Goal: Task Accomplishment & Management: Use online tool/utility

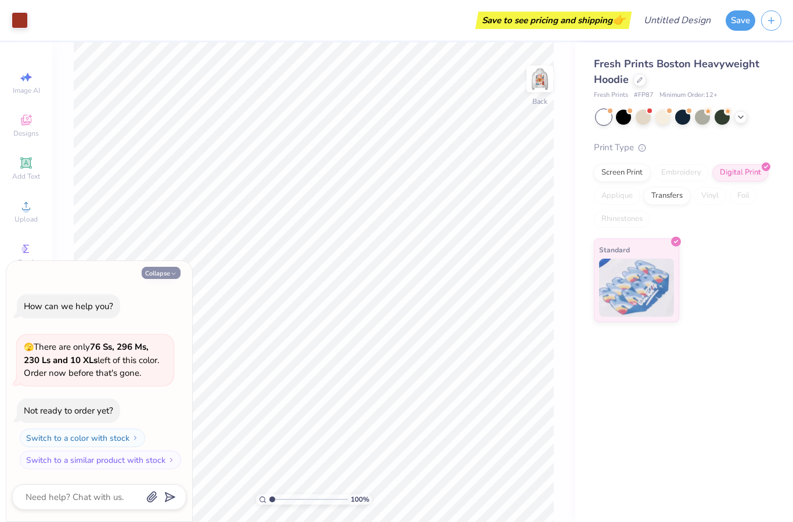
click at [171, 277] on icon "button" at bounding box center [173, 273] width 7 height 7
type textarea "x"
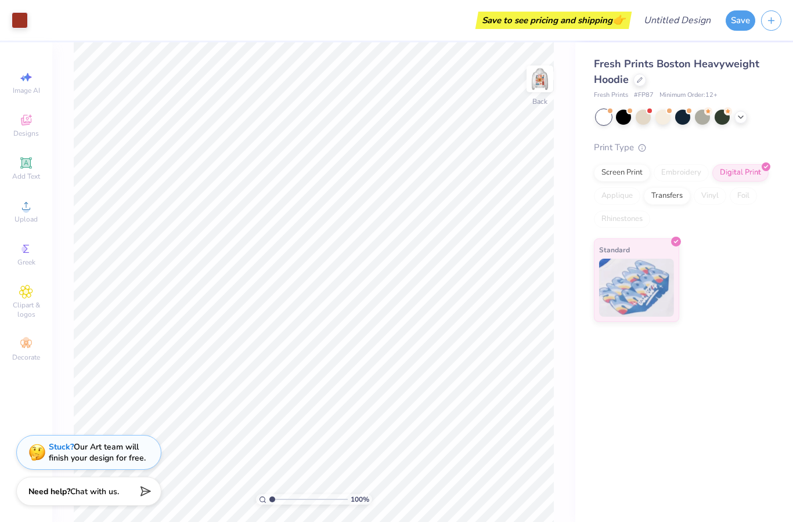
click at [714, 342] on div "Fresh Prints Boston Heavyweight Hoodie Fresh Prints # FP87 Minimum Order: 12 + …" at bounding box center [684, 282] width 218 height 480
click at [536, 81] on img at bounding box center [539, 79] width 46 height 46
click at [681, 406] on div "Fresh Prints Boston Heavyweight Hoodie Fresh Prints # FP87 Minimum Order: 12 + …" at bounding box center [684, 282] width 218 height 480
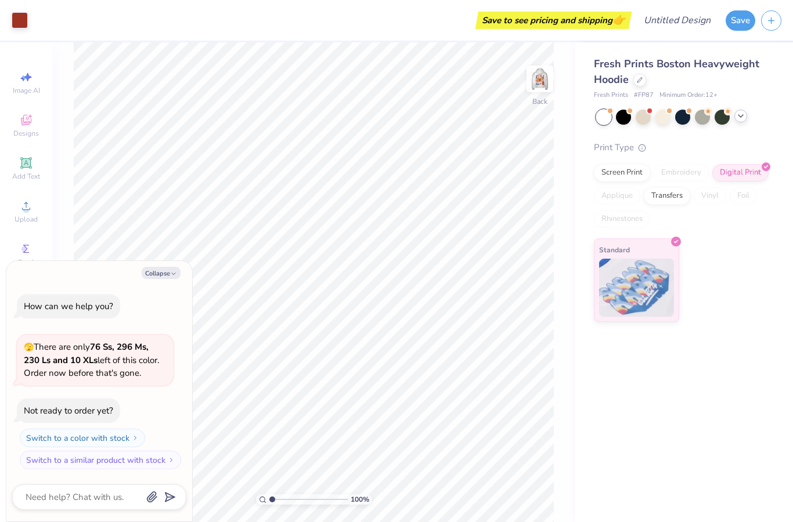
click at [742, 114] on icon at bounding box center [740, 115] width 9 height 9
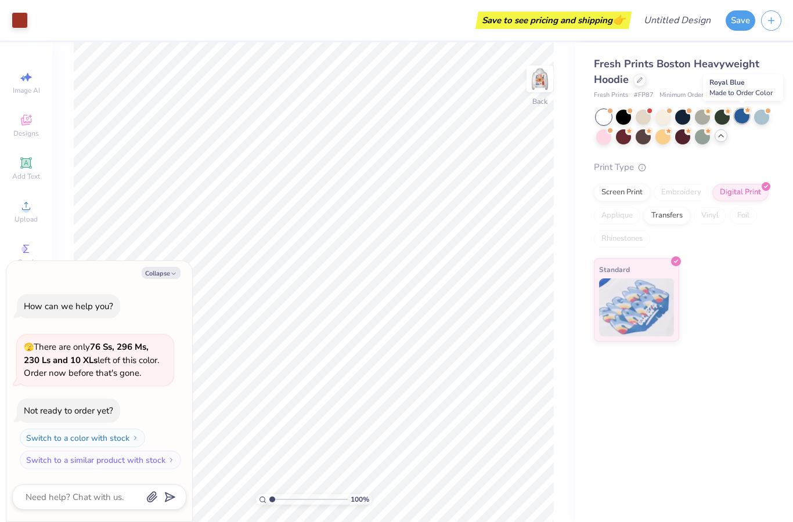
click at [742, 116] on div at bounding box center [741, 116] width 15 height 15
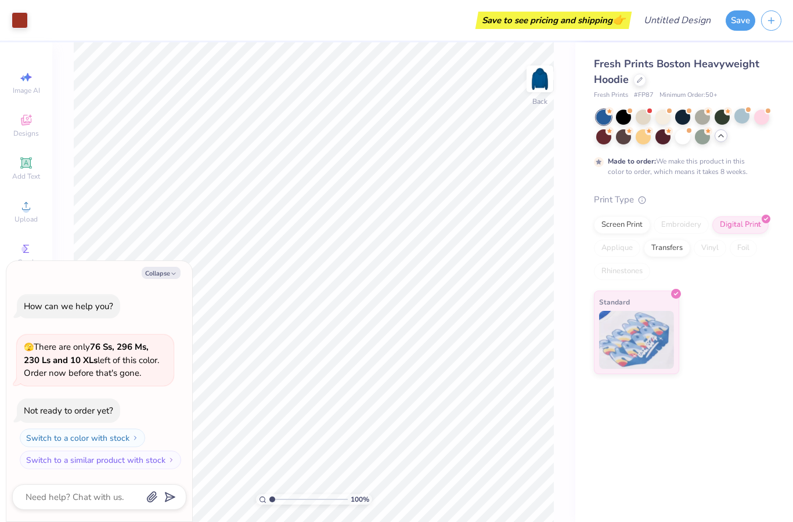
scroll to position [7, 0]
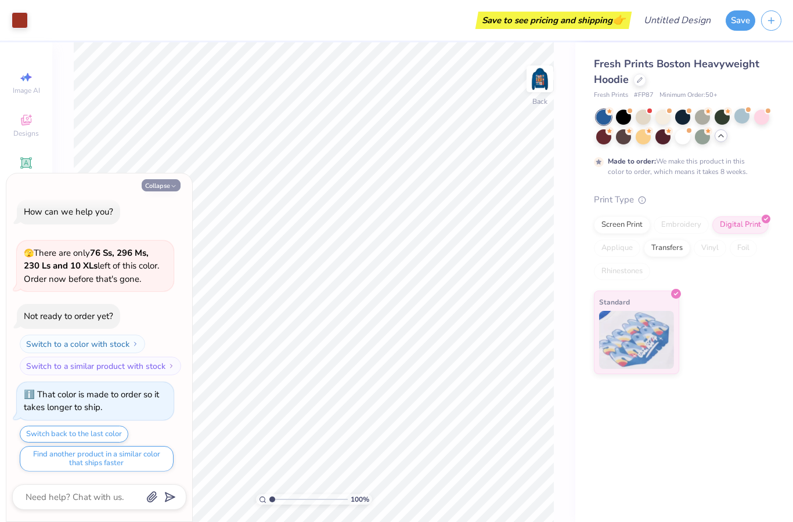
click at [170, 187] on icon "button" at bounding box center [173, 186] width 7 height 7
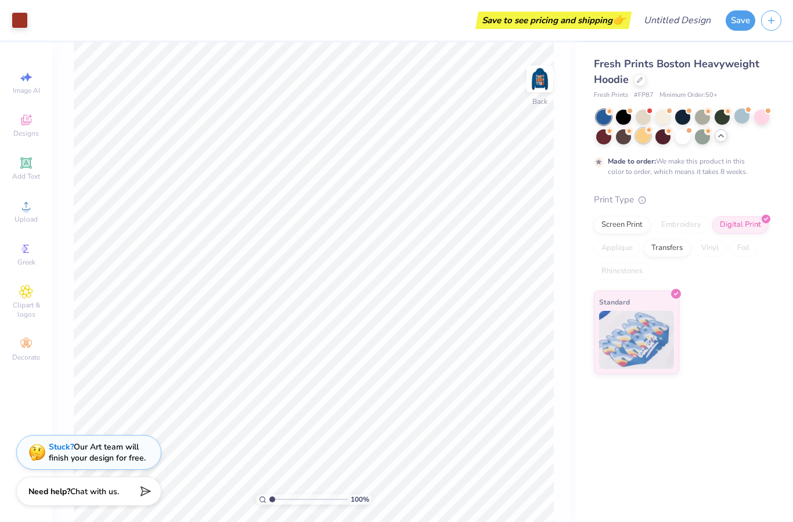
click at [645, 142] on div at bounding box center [642, 135] width 15 height 15
click at [761, 120] on div at bounding box center [761, 116] width 15 height 15
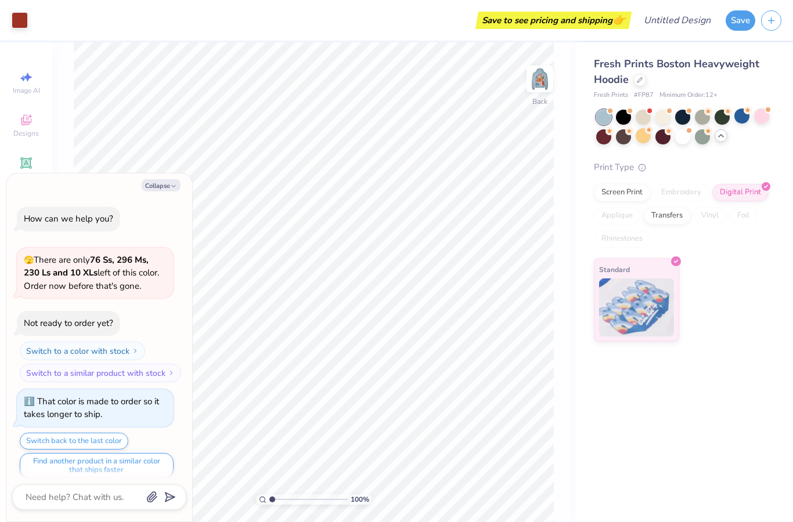
scroll to position [214, 0]
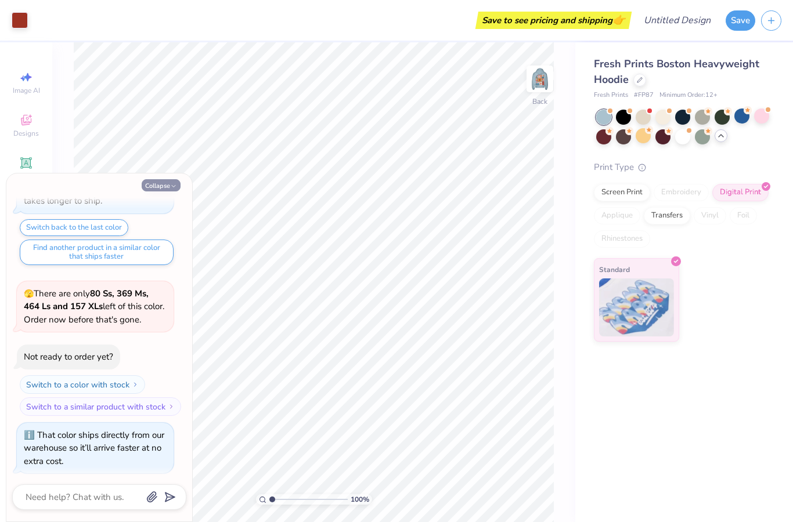
click at [155, 187] on button "Collapse" at bounding box center [161, 185] width 39 height 12
type textarea "x"
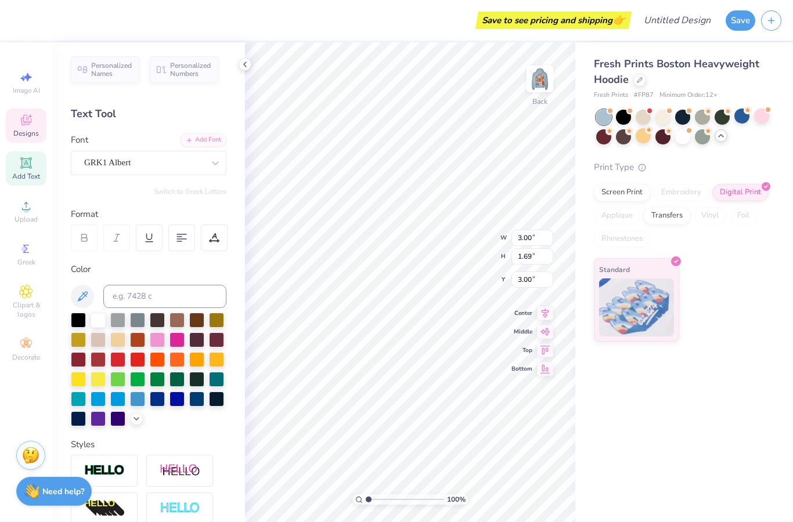
scroll to position [0, 1]
type textarea "D"
type textarea "KKG"
type input "4.71"
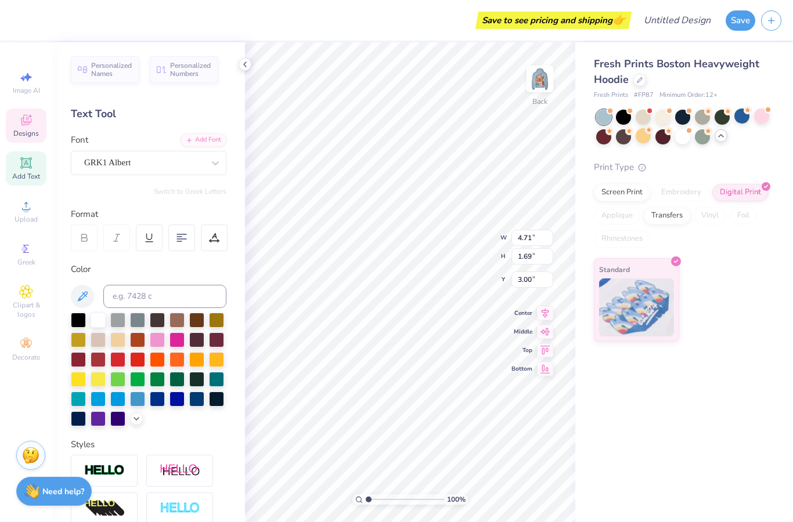
click at [626, 382] on div "Fresh Prints Boston Heavyweight Hoodie Fresh Prints # FP87 Minimum Order: 12 + …" at bounding box center [684, 282] width 218 height 480
click at [160, 400] on div at bounding box center [157, 398] width 15 height 15
click at [603, 438] on div "Fresh Prints Boston Heavyweight Hoodie Fresh Prints # FP87 Minimum Order: 12 + …" at bounding box center [684, 282] width 218 height 480
click at [176, 400] on div at bounding box center [176, 398] width 15 height 15
click at [154, 402] on div at bounding box center [157, 398] width 15 height 15
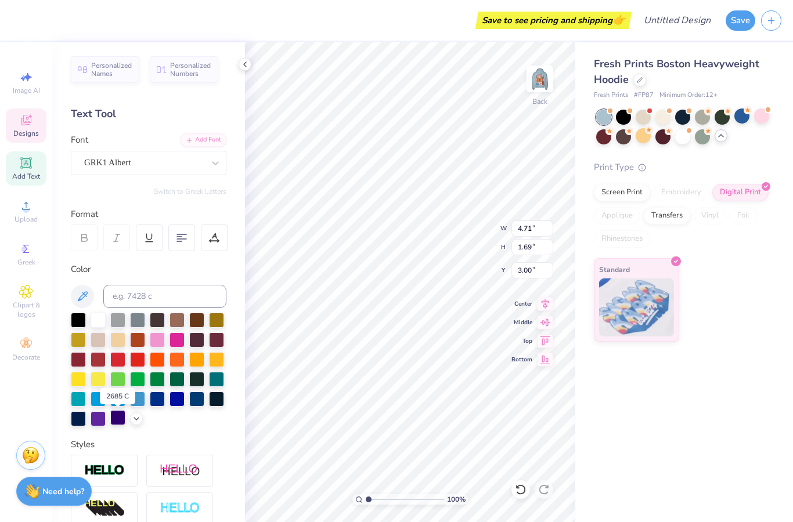
click at [115, 420] on div at bounding box center [117, 417] width 15 height 15
click at [141, 399] on div at bounding box center [137, 398] width 15 height 15
click at [156, 399] on div at bounding box center [157, 398] width 15 height 15
drag, startPoint x: 674, startPoint y: 408, endPoint x: 665, endPoint y: 408, distance: 8.7
click at [674, 408] on div "Fresh Prints Boston Heavyweight Hoodie Fresh Prints # FP87 Minimum Order: 12 + …" at bounding box center [684, 282] width 218 height 480
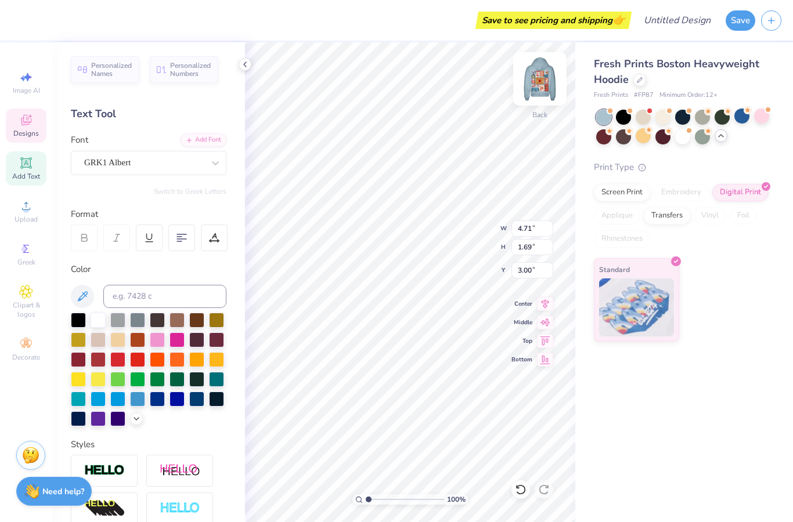
click at [544, 77] on img at bounding box center [539, 79] width 46 height 46
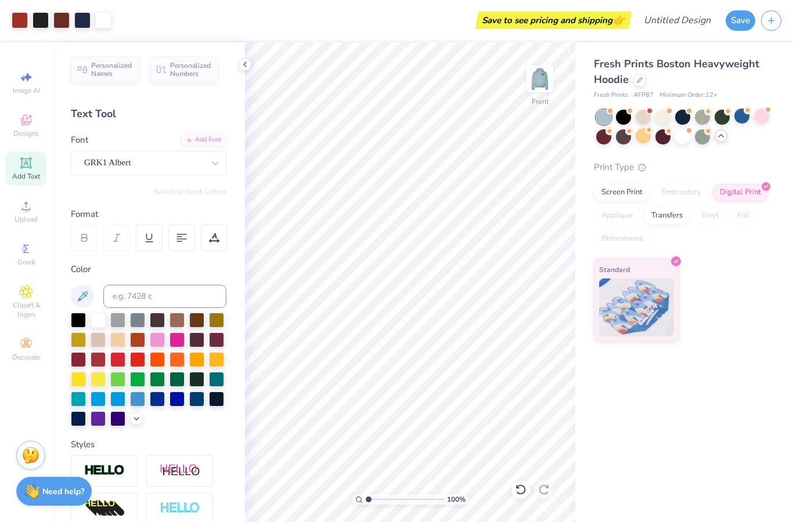
click at [688, 349] on div "Fresh Prints Boston Heavyweight Hoodie Fresh Prints # FP87 Minimum Order: 12 + …" at bounding box center [684, 282] width 218 height 480
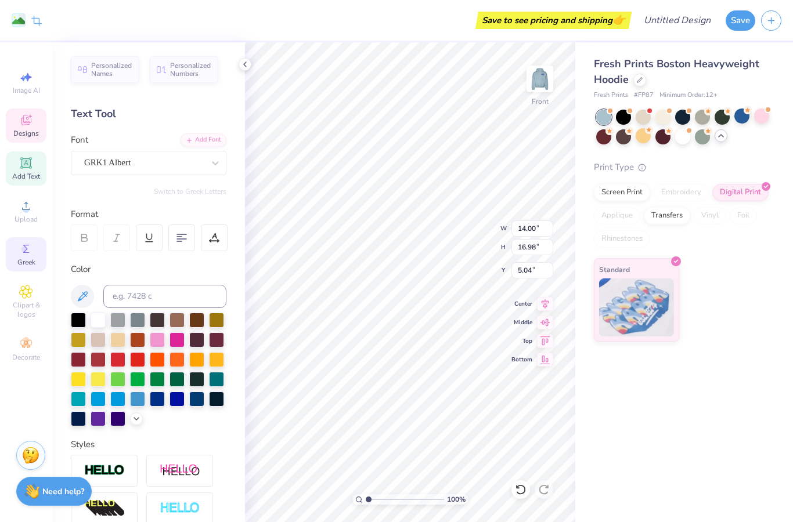
click at [29, 266] on span "Greek" at bounding box center [26, 262] width 18 height 9
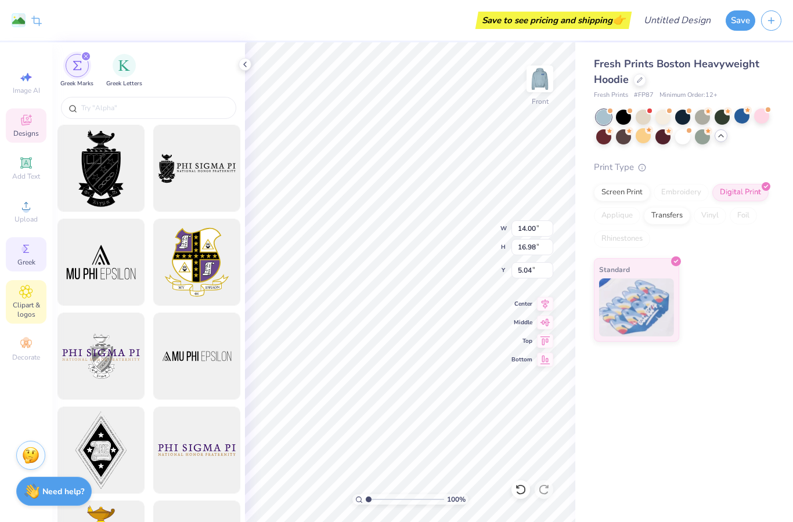
click at [26, 308] on span "Clipart & logos" at bounding box center [26, 310] width 41 height 19
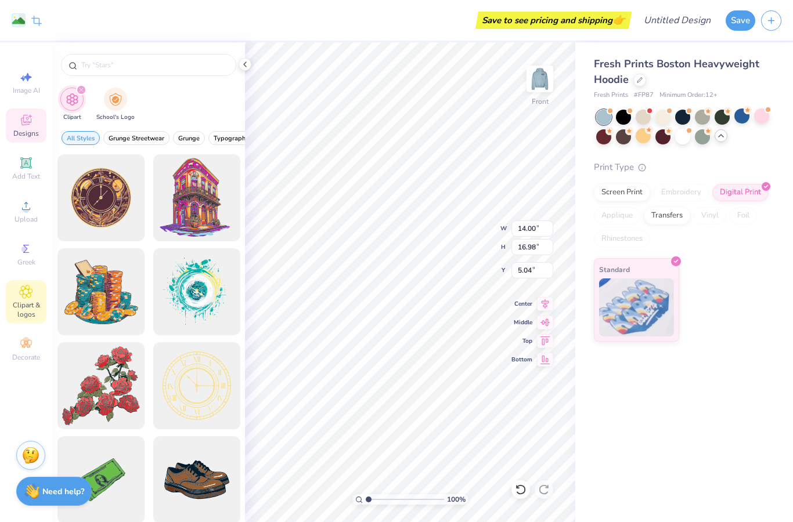
type input "4.53"
type input "0.81"
type input "11.20"
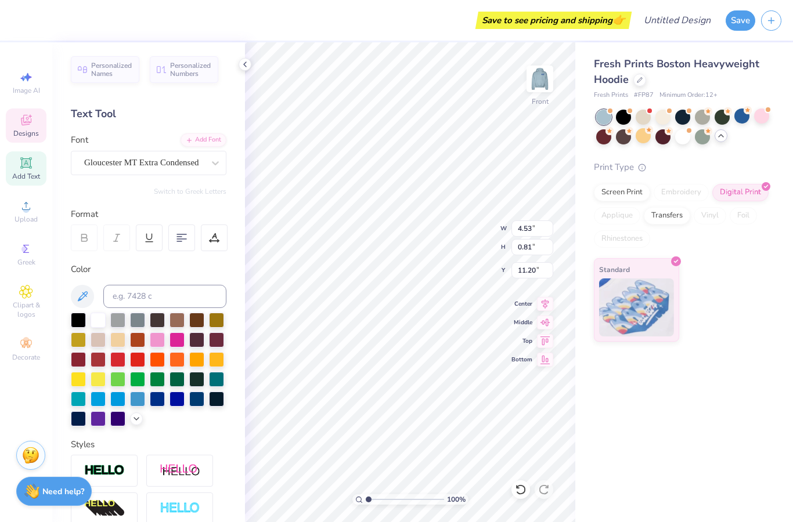
scroll to position [1, 1]
type textarea "D"
type textarea "SOUTH BEECH"
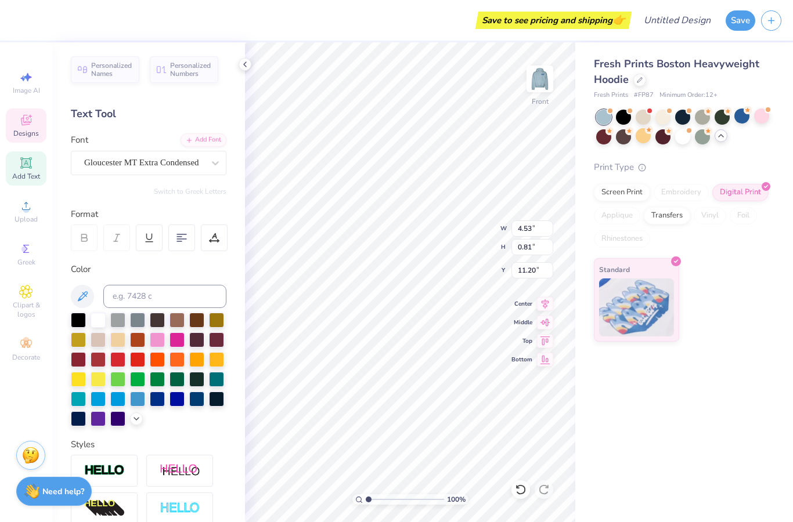
type input "1.76"
type input "0.91"
type input "14.91"
type textarea "2025"
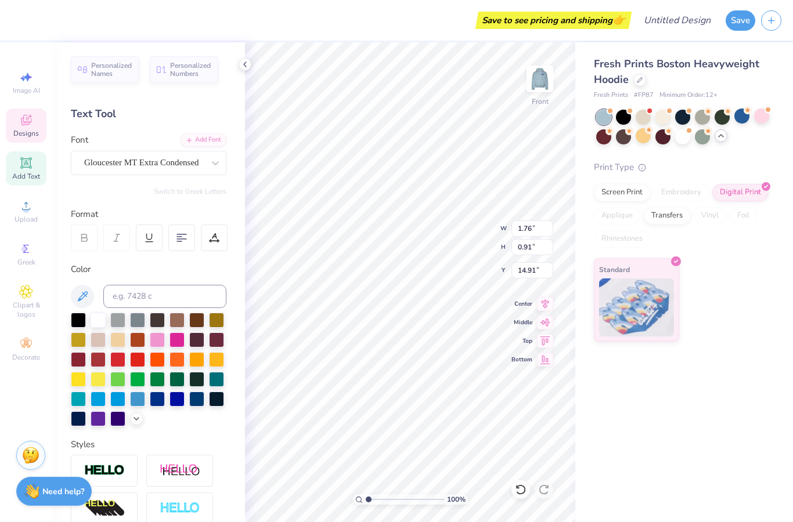
click at [638, 427] on div "Fresh Prints Boston Heavyweight Hoodie Fresh Prints # FP87 Minimum Order: 12 + …" at bounding box center [684, 282] width 218 height 480
type input "1.84"
type input "0.94"
type input "14.90"
click at [666, 398] on div "Fresh Prints Boston Heavyweight Hoodie Fresh Prints # FP87 Minimum Order: 12 + …" at bounding box center [684, 282] width 218 height 480
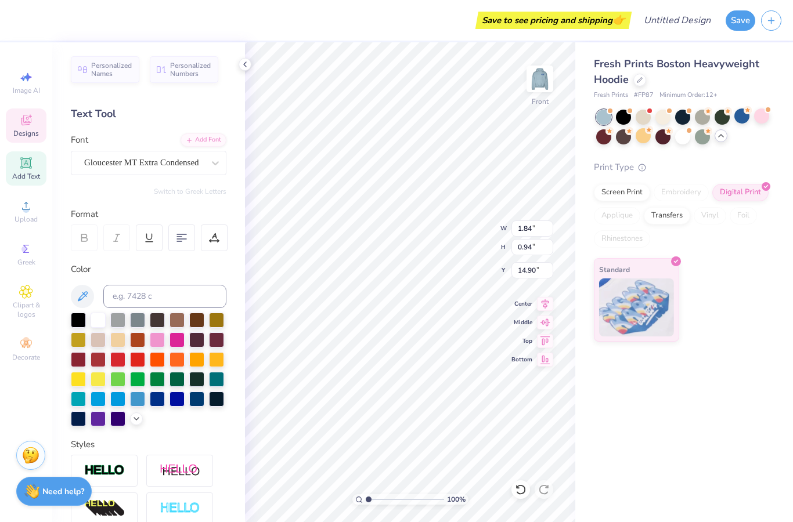
click at [688, 444] on div "Fresh Prints Boston Heavyweight Hoodie Fresh Prints # FP87 Minimum Order: 12 + …" at bounding box center [684, 282] width 218 height 480
type input "1.37"
type input "0.65"
type input "14.77"
type textarea "KKG"
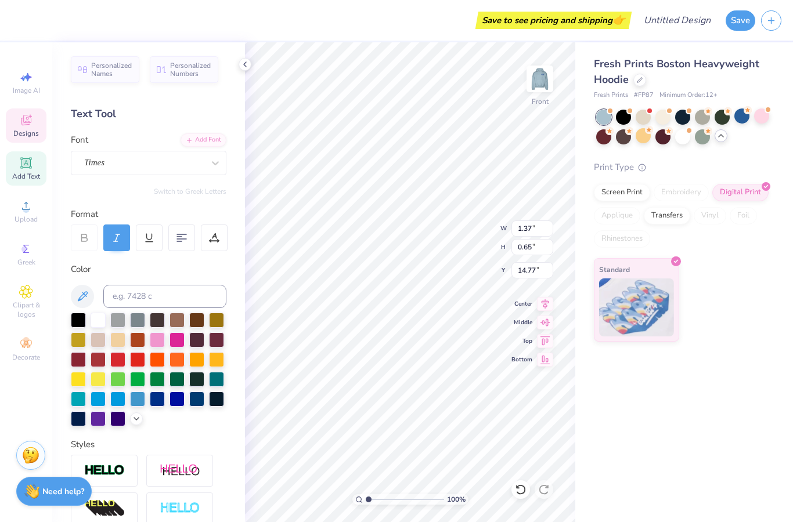
click at [702, 398] on div "Fresh Prints Boston Heavyweight Hoodie Fresh Prints # FP87 Minimum Order: 12 + …" at bounding box center [684, 282] width 218 height 480
type input "1.52"
type input "1.44"
type input "6.10"
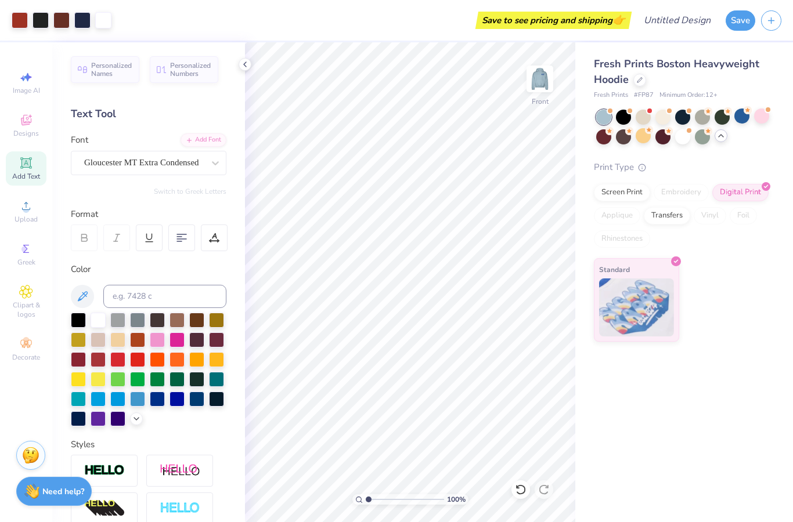
click at [689, 391] on div "Fresh Prints Boston Heavyweight Hoodie Fresh Prints # FP87 Minimum Order: 12 + …" at bounding box center [684, 282] width 218 height 480
type textarea "KKG"
click at [642, 377] on div "Fresh Prints Boston Heavyweight Hoodie Fresh Prints # FP87 Minimum Order: 12 + …" at bounding box center [684, 282] width 218 height 480
type input "2.25"
click at [695, 424] on div "Fresh Prints Boston Heavyweight Hoodie Fresh Prints # FP87 Minimum Order: 12 + …" at bounding box center [684, 282] width 218 height 480
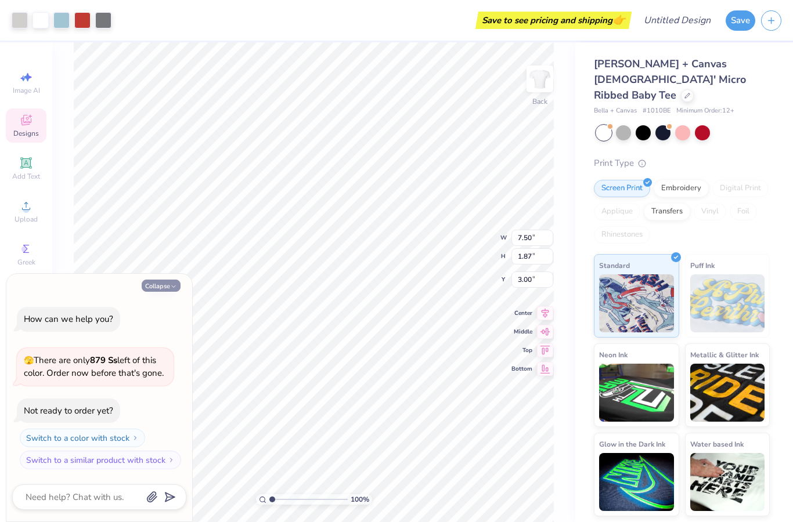
click at [166, 290] on button "Collapse" at bounding box center [161, 286] width 39 height 12
type textarea "x"
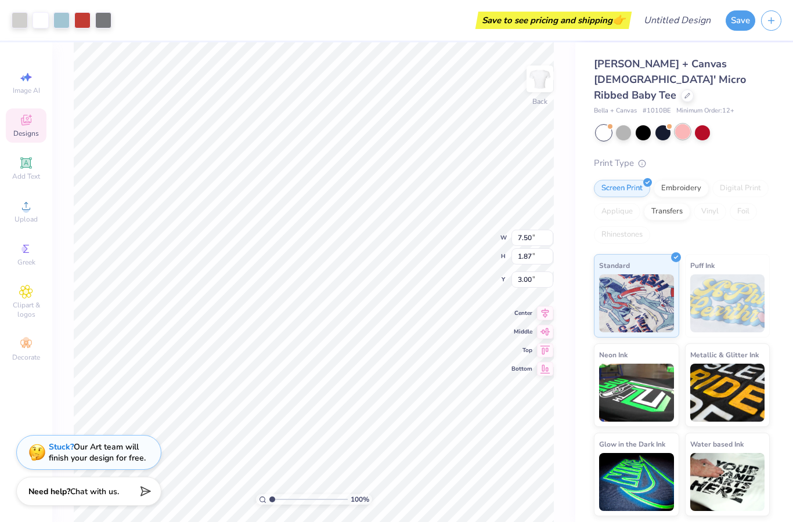
click at [686, 124] on div at bounding box center [682, 131] width 15 height 15
